Goal: Information Seeking & Learning: Check status

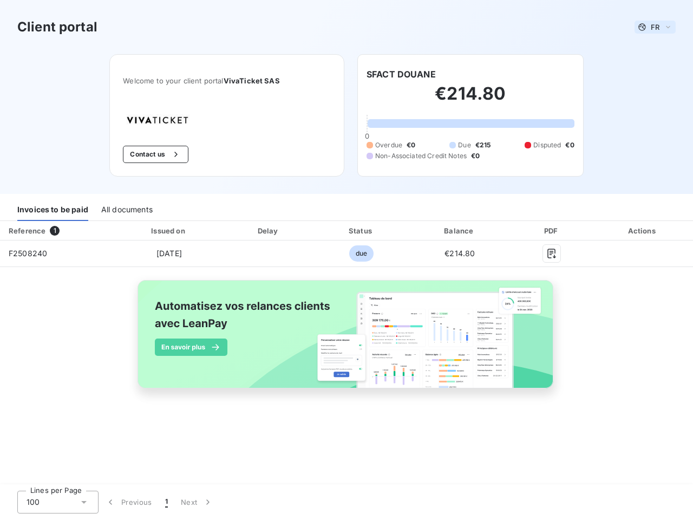
click at [655, 27] on span "FR" at bounding box center [654, 27] width 9 height 9
click at [154, 154] on button "Contact us" at bounding box center [155, 154] width 65 height 17
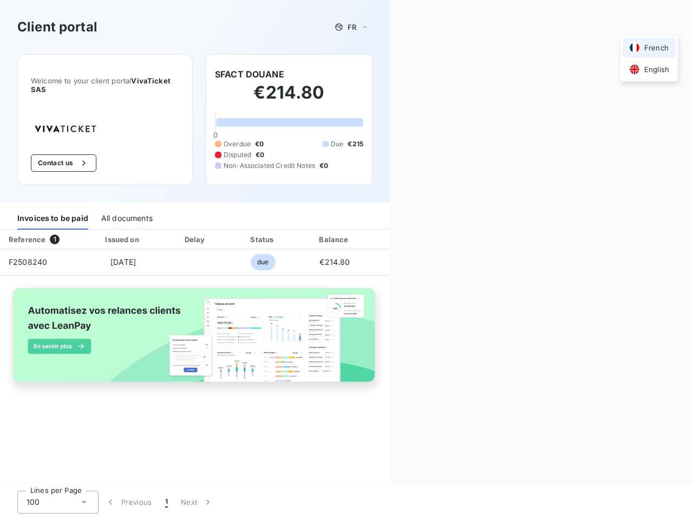
click at [400, 74] on div "Contact us Fill out the form below, and a member of our team will get back to y…" at bounding box center [541, 260] width 303 height 520
click at [52, 209] on div "Invoices to be paid" at bounding box center [52, 218] width 71 height 23
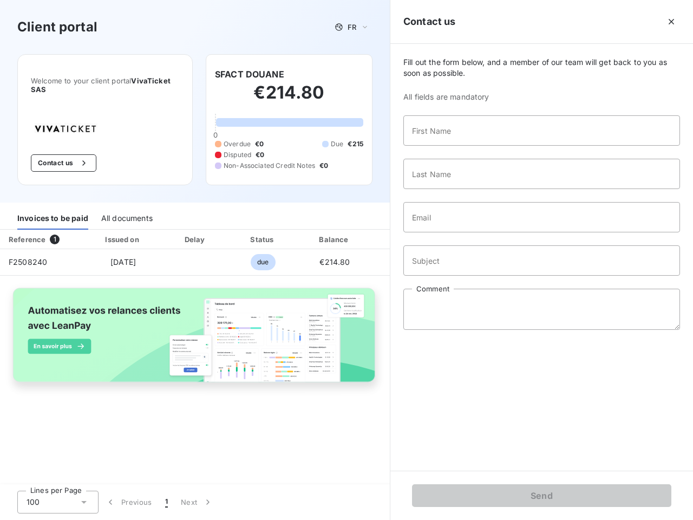
click at [126, 209] on div "All documents" at bounding box center [126, 218] width 51 height 23
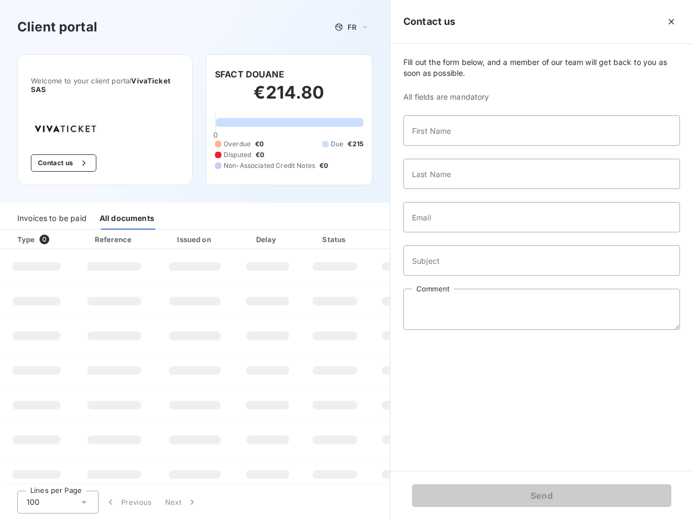
click at [57, 231] on th "Type 0" at bounding box center [36, 238] width 73 height 19
click at [168, 231] on th "Issued on" at bounding box center [194, 238] width 79 height 19
click at [268, 231] on th "Delay" at bounding box center [267, 238] width 66 height 19
click at [361, 231] on th "Status" at bounding box center [334, 238] width 69 height 19
click at [459, 231] on input "Email" at bounding box center [541, 217] width 277 height 30
